Goal: Task Accomplishment & Management: Manage account settings

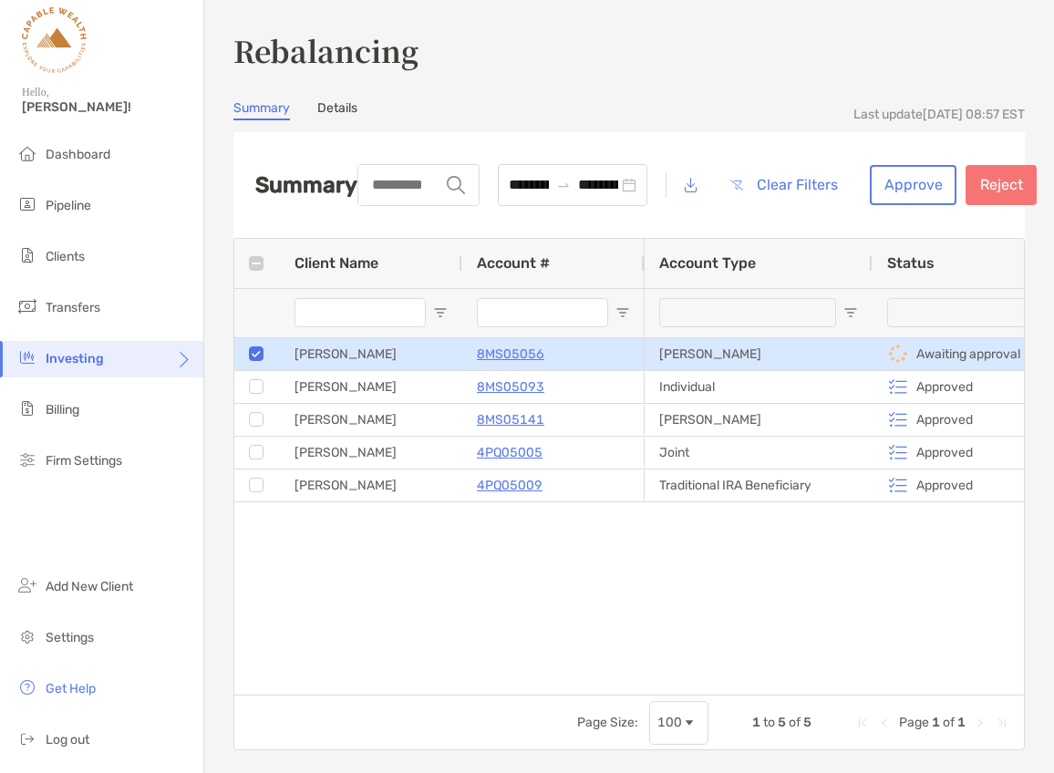
click at [515, 352] on p "8MS05056" at bounding box center [510, 354] width 67 height 23
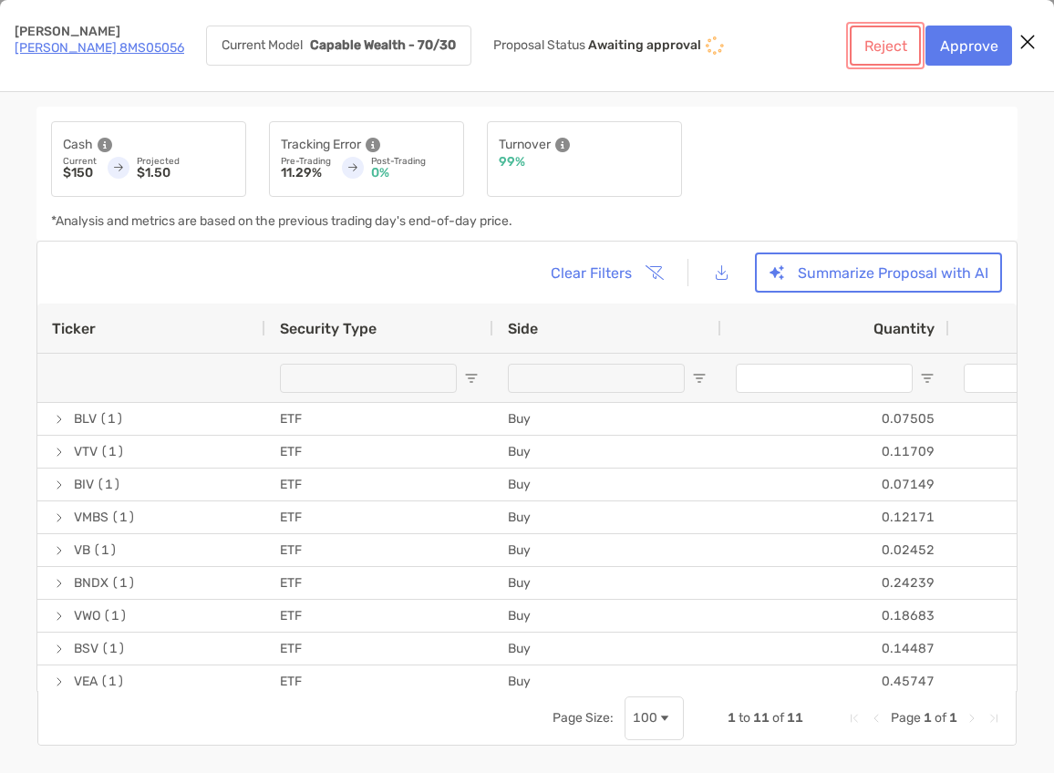
click at [886, 48] on button "Reject" at bounding box center [885, 46] width 71 height 40
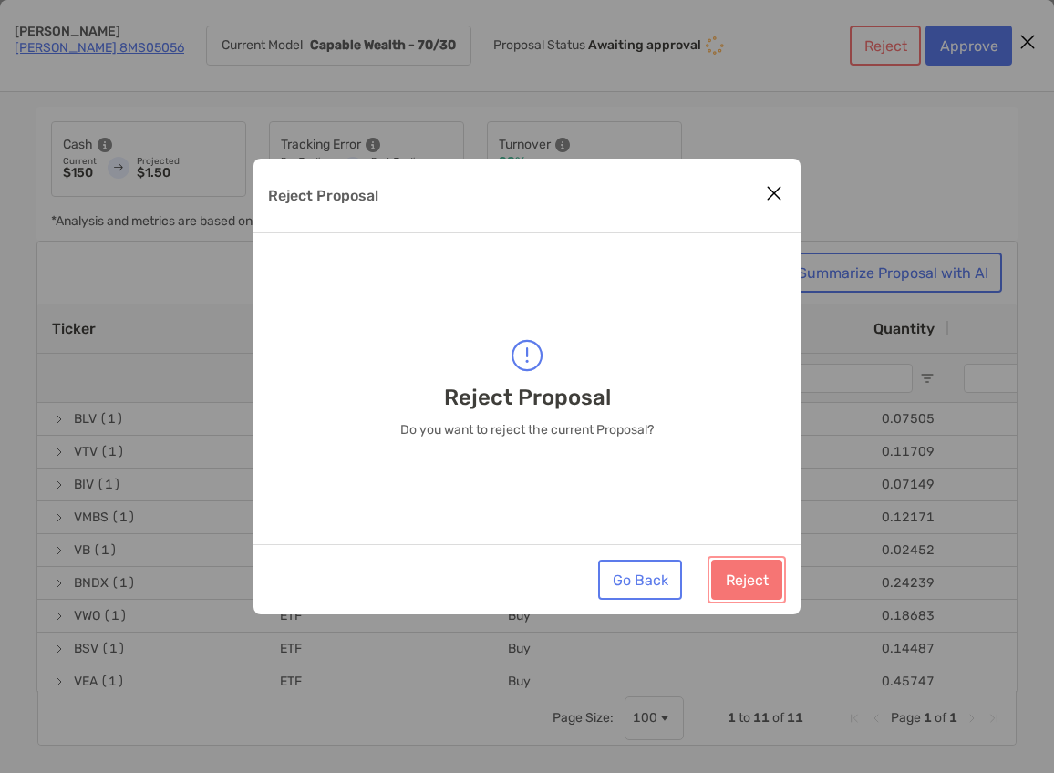
click at [745, 581] on button "Reject" at bounding box center [746, 580] width 71 height 40
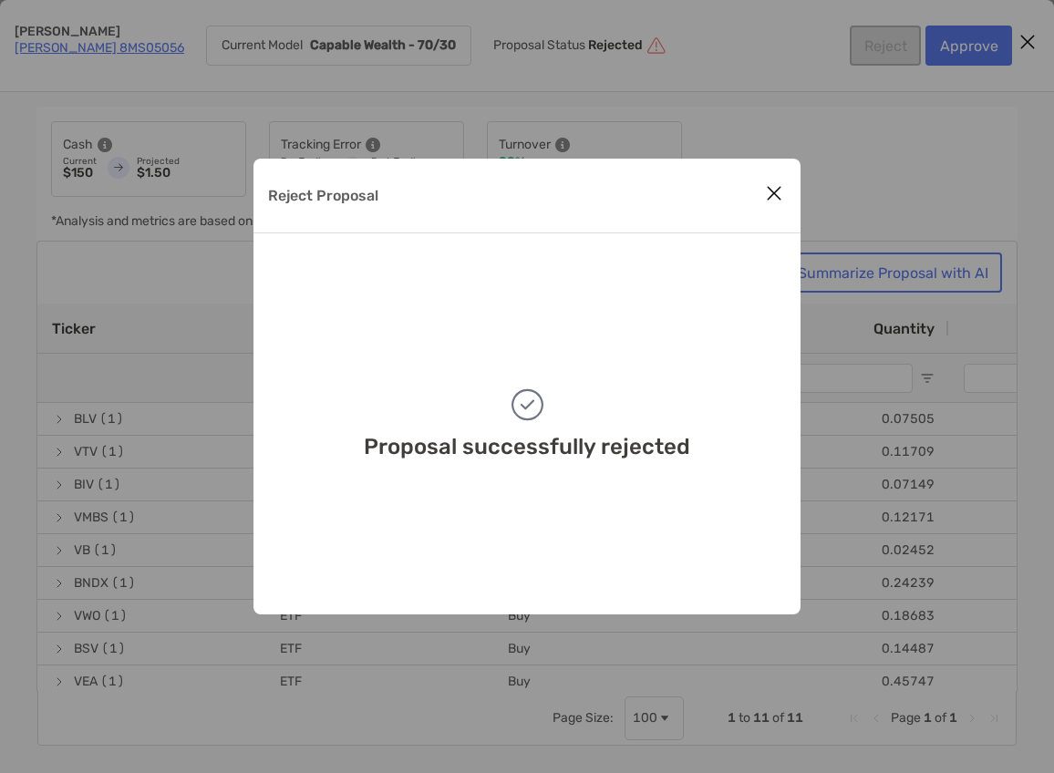
click at [772, 190] on icon "Close modal" at bounding box center [774, 193] width 16 height 22
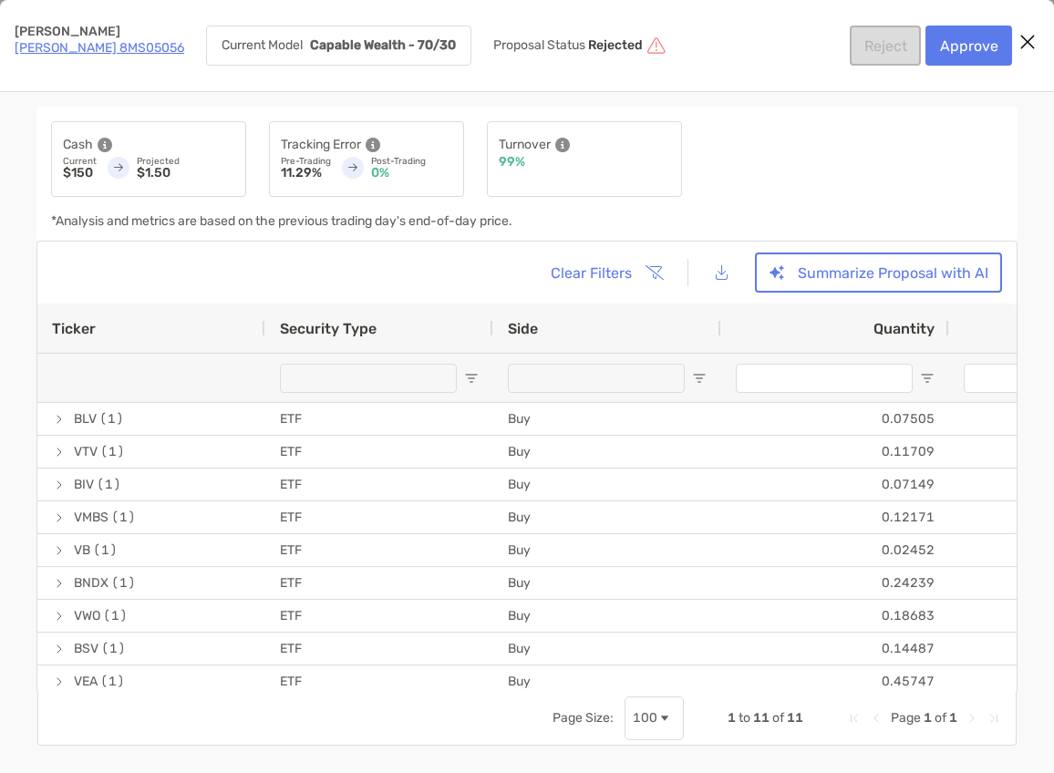
click at [104, 45] on link "[PERSON_NAME] 8MS05056" at bounding box center [100, 47] width 170 height 15
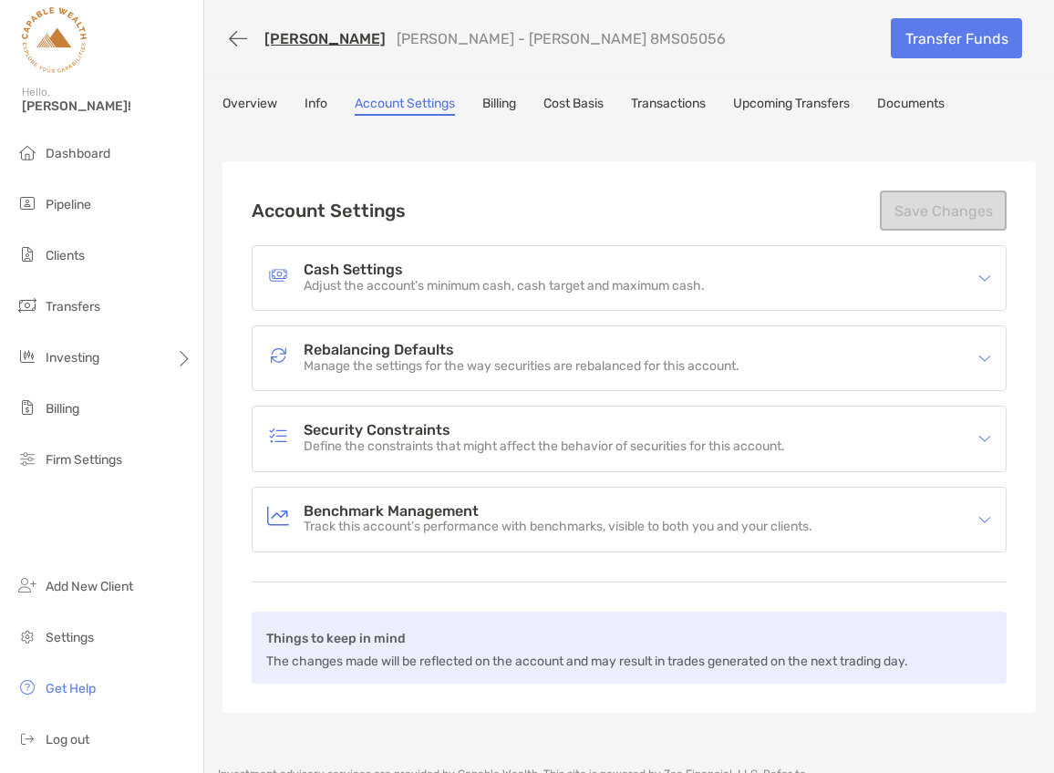
click at [345, 354] on h4 "Rebalancing Defaults" at bounding box center [522, 350] width 436 height 15
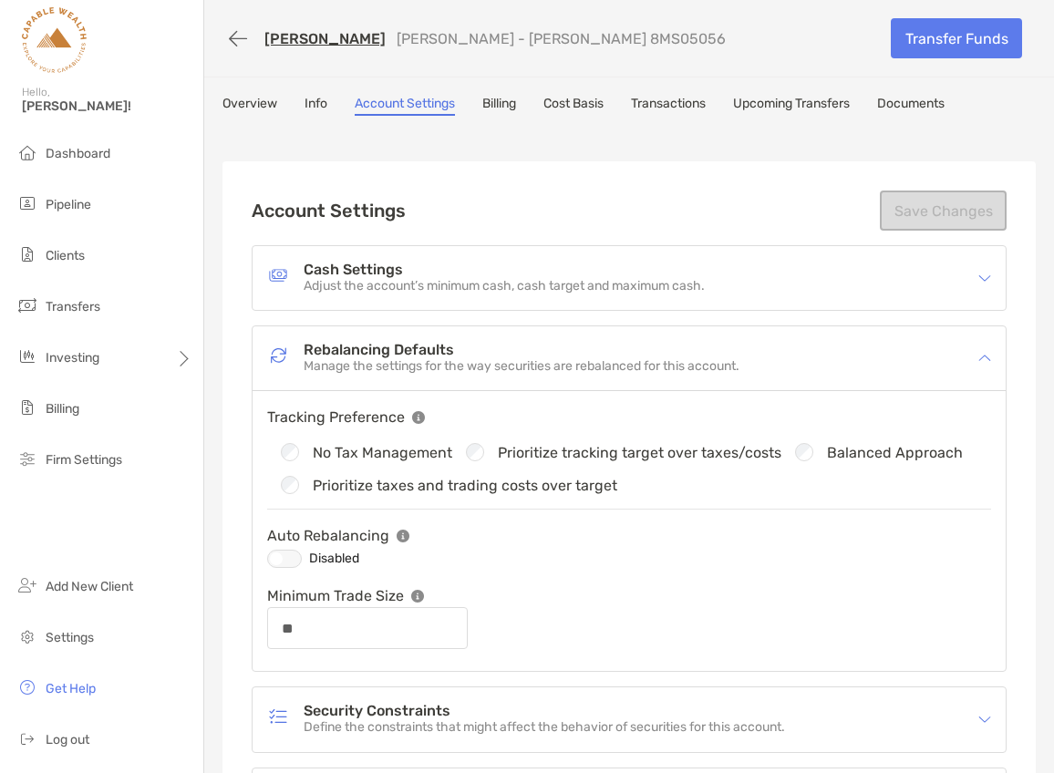
click at [288, 559] on div at bounding box center [284, 559] width 35 height 18
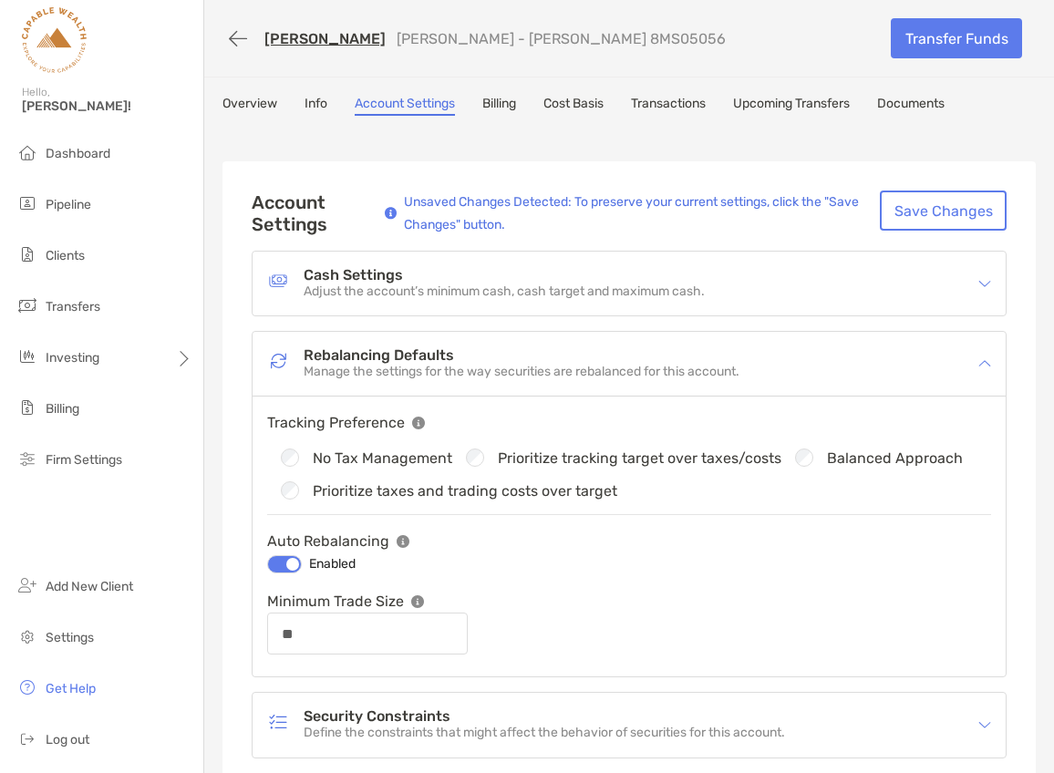
click at [289, 562] on div at bounding box center [284, 564] width 35 height 18
type input "**"
